Goal: Task Accomplishment & Management: Manage account settings

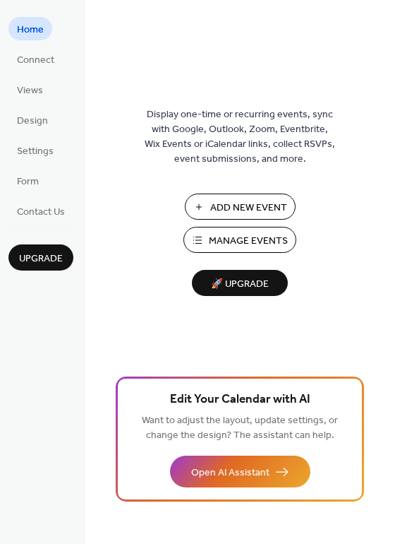
click at [248, 204] on span "Add New Event" at bounding box center [248, 207] width 77 height 15
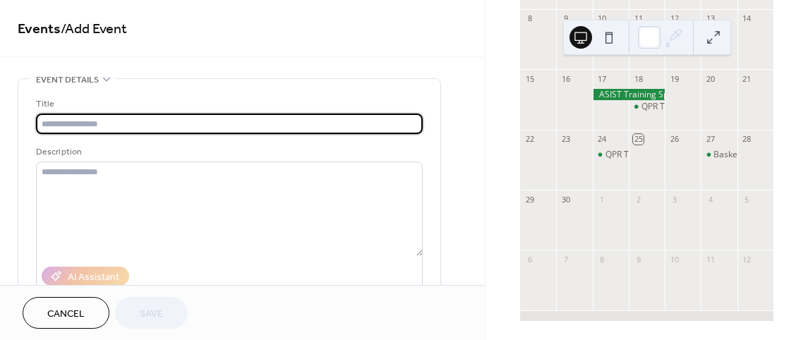
scroll to position [217, 0]
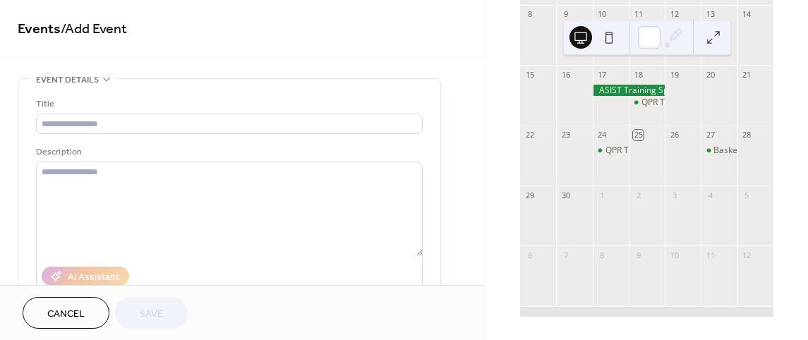
click at [712, 38] on button at bounding box center [713, 37] width 23 height 23
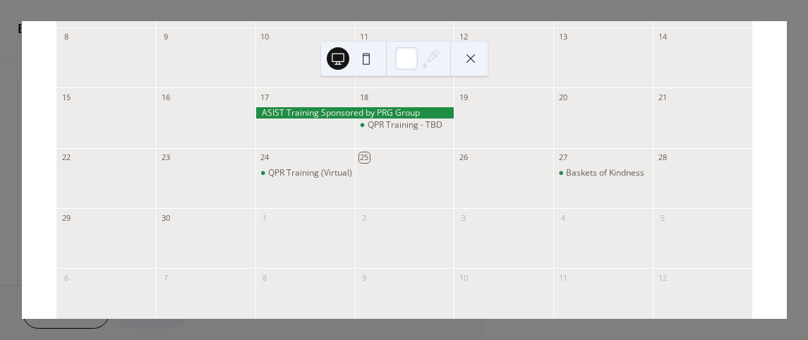
scroll to position [0, 0]
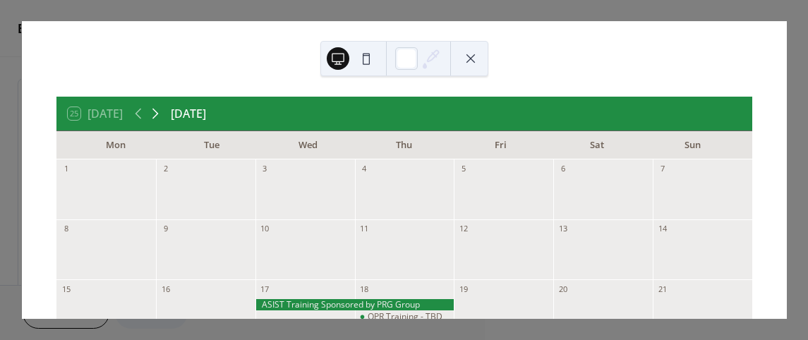
click at [156, 109] on icon at bounding box center [155, 113] width 17 height 17
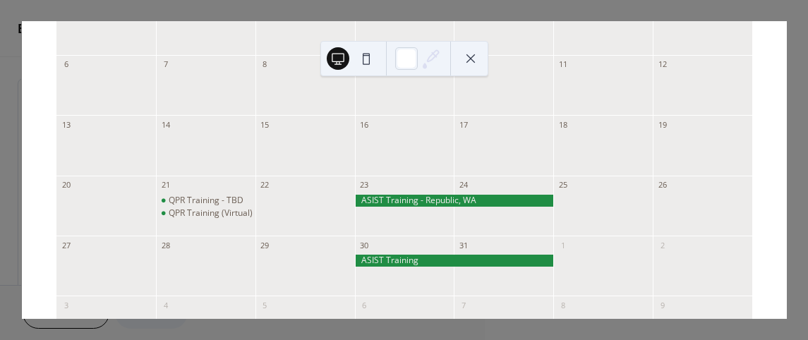
scroll to position [166, 0]
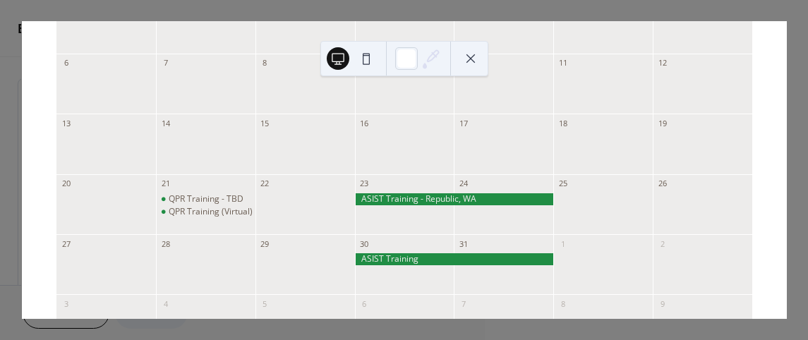
click at [488, 133] on div at bounding box center [504, 151] width 100 height 36
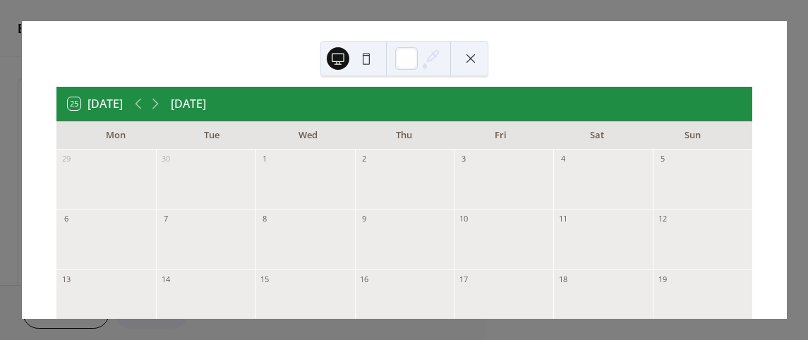
scroll to position [0, 0]
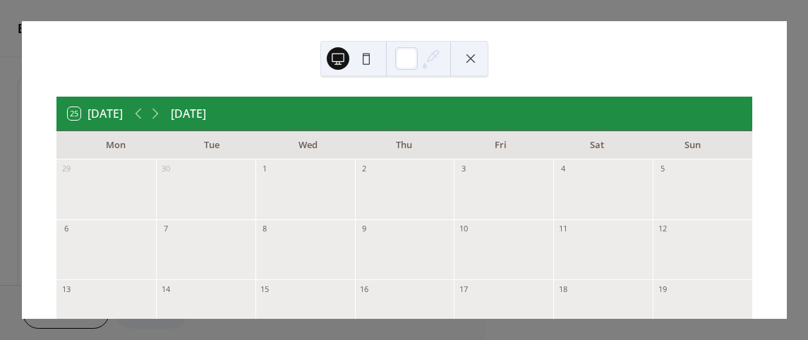
click at [491, 244] on div at bounding box center [504, 257] width 100 height 36
